Goal: Navigation & Orientation: Find specific page/section

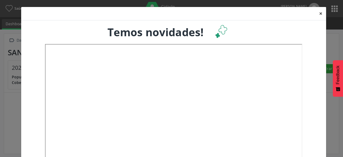
click at [319, 14] on button "×" at bounding box center [320, 13] width 11 height 13
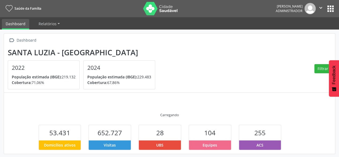
click at [331, 12] on button "apps" at bounding box center [330, 8] width 9 height 9
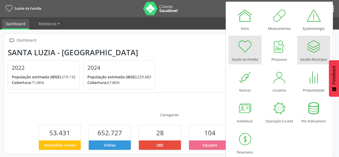
click at [310, 55] on div "Gestão Municipal" at bounding box center [313, 57] width 27 height 7
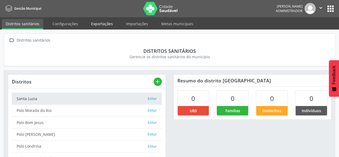
click at [106, 26] on link "Exportações" at bounding box center [101, 23] width 29 height 9
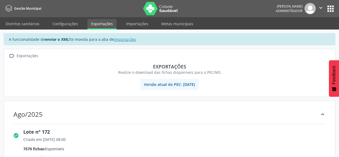
click at [330, 10] on button "apps" at bounding box center [330, 8] width 9 height 9
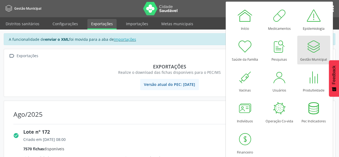
click at [314, 43] on div at bounding box center [313, 46] width 16 height 16
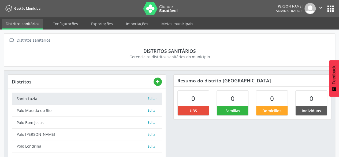
click at [332, 9] on button "apps" at bounding box center [330, 8] width 9 height 9
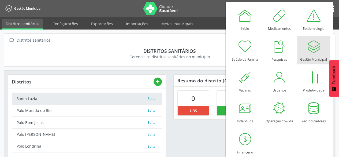
click at [310, 46] on div at bounding box center [313, 46] width 16 height 16
